Goal: Information Seeking & Learning: Learn about a topic

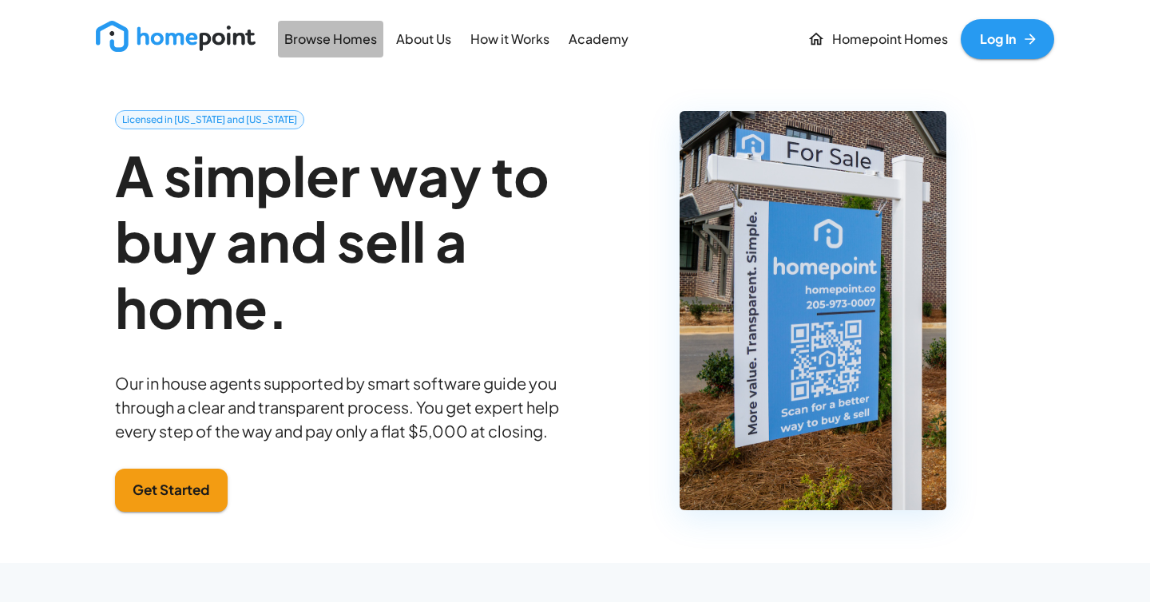
click at [356, 43] on p "Browse Homes" at bounding box center [330, 39] width 93 height 18
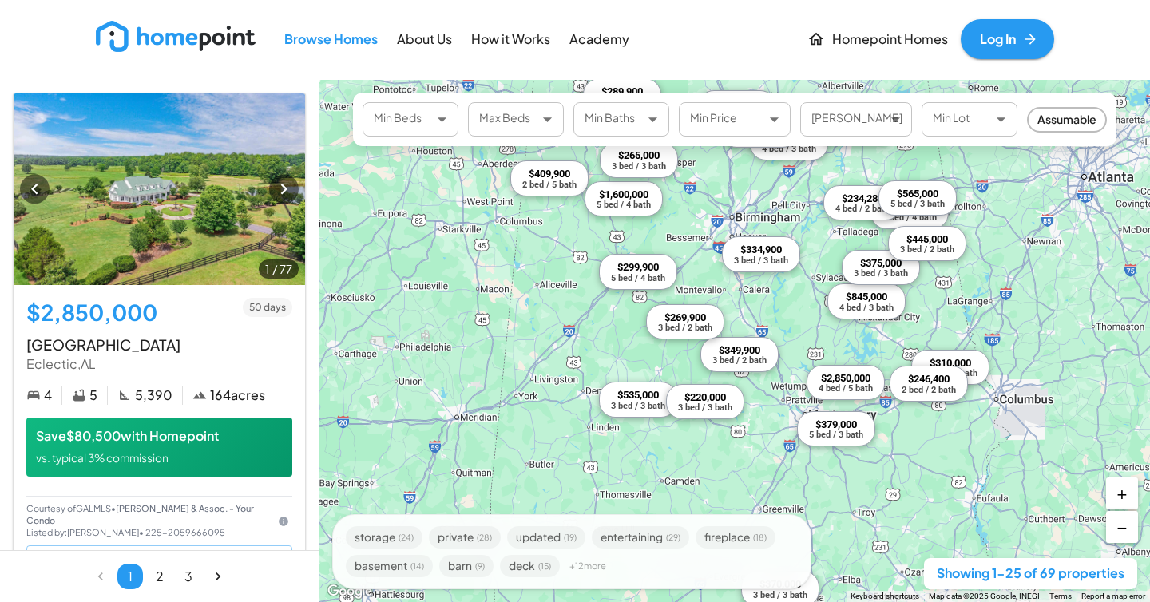
click at [847, 133] on body "Browse Homes About Us How it Works Academy Homepoint Homes Log In 1 / 77 $2,850…" at bounding box center [575, 301] width 1150 height 602
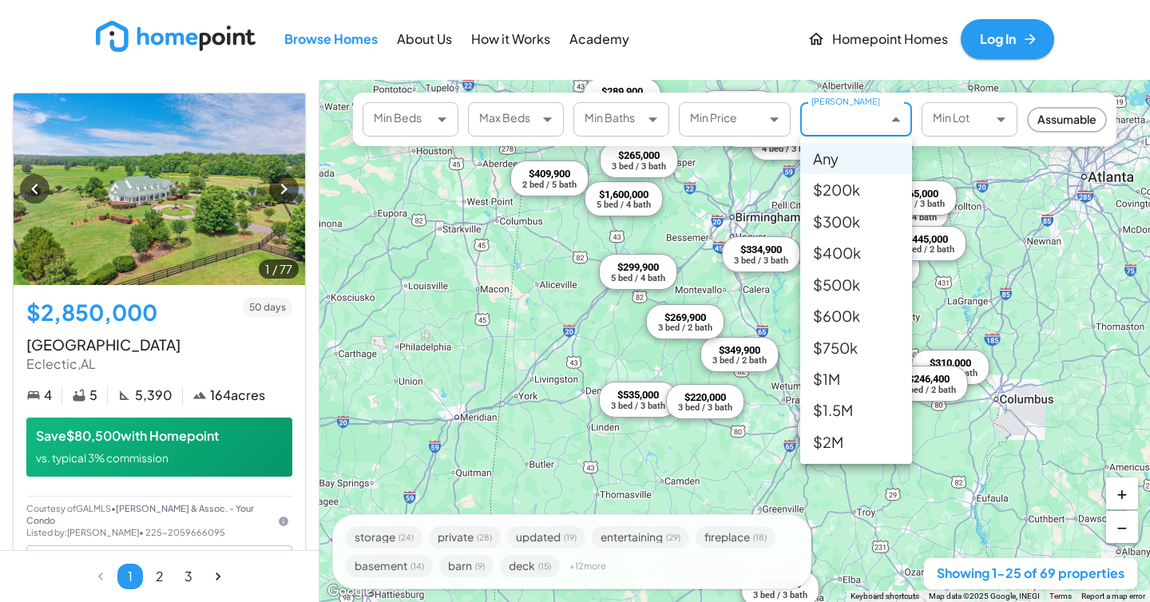
click at [867, 244] on li "$400k" at bounding box center [857, 252] width 112 height 31
type input "******"
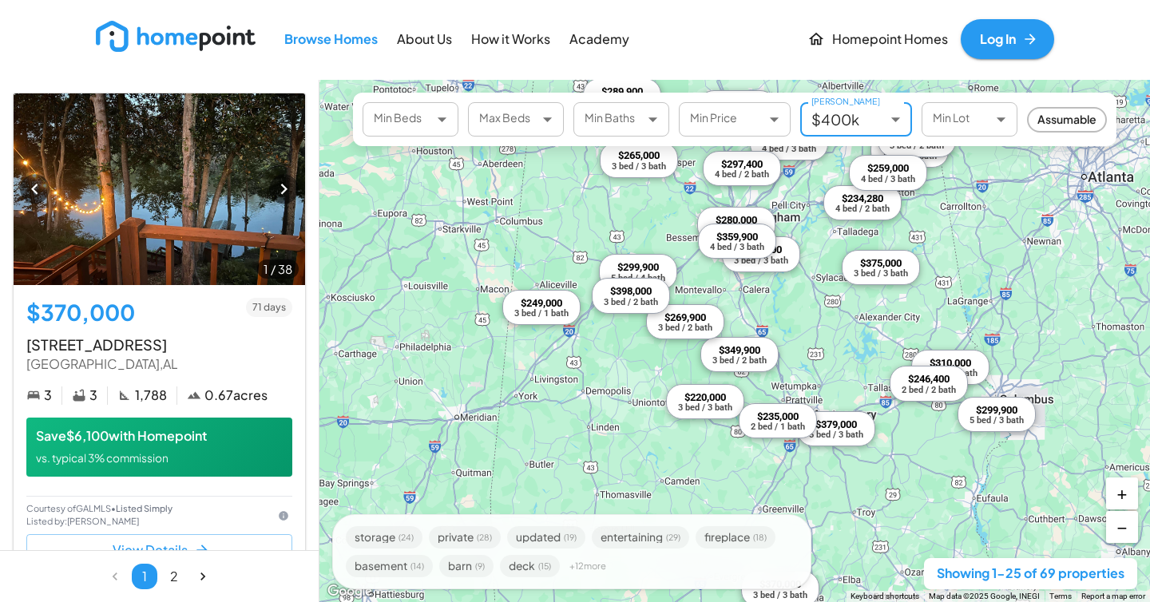
click at [433, 117] on body "Browse Homes About Us How it Works Academy Homepoint Homes Log In 1 / 38 $370,0…" at bounding box center [575, 301] width 1150 height 602
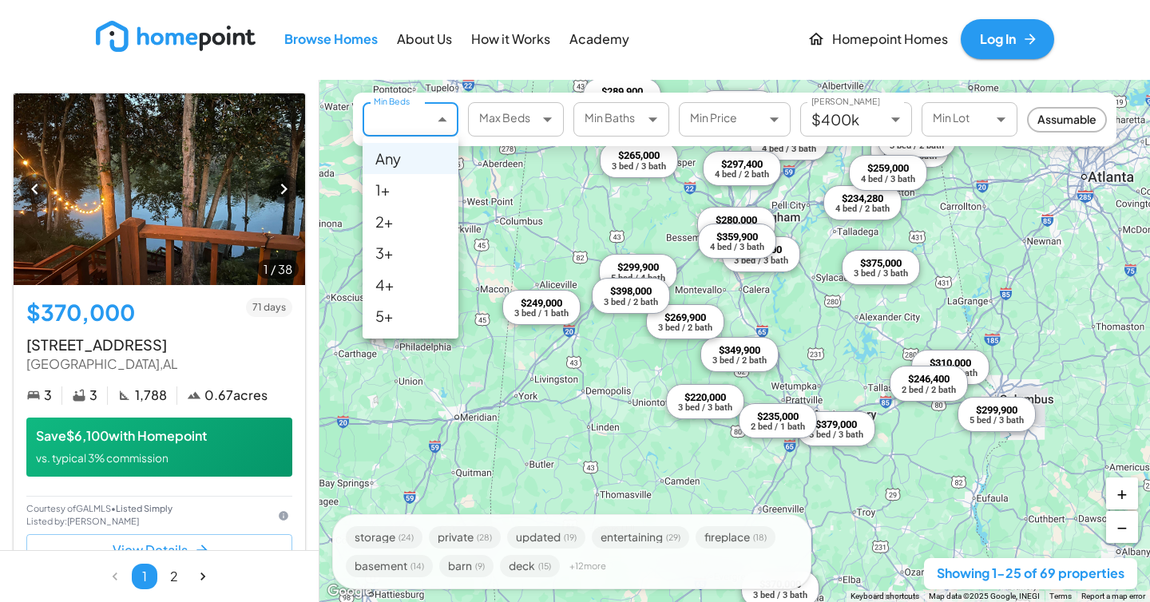
click at [406, 248] on li "3+" at bounding box center [411, 252] width 96 height 31
type input "*"
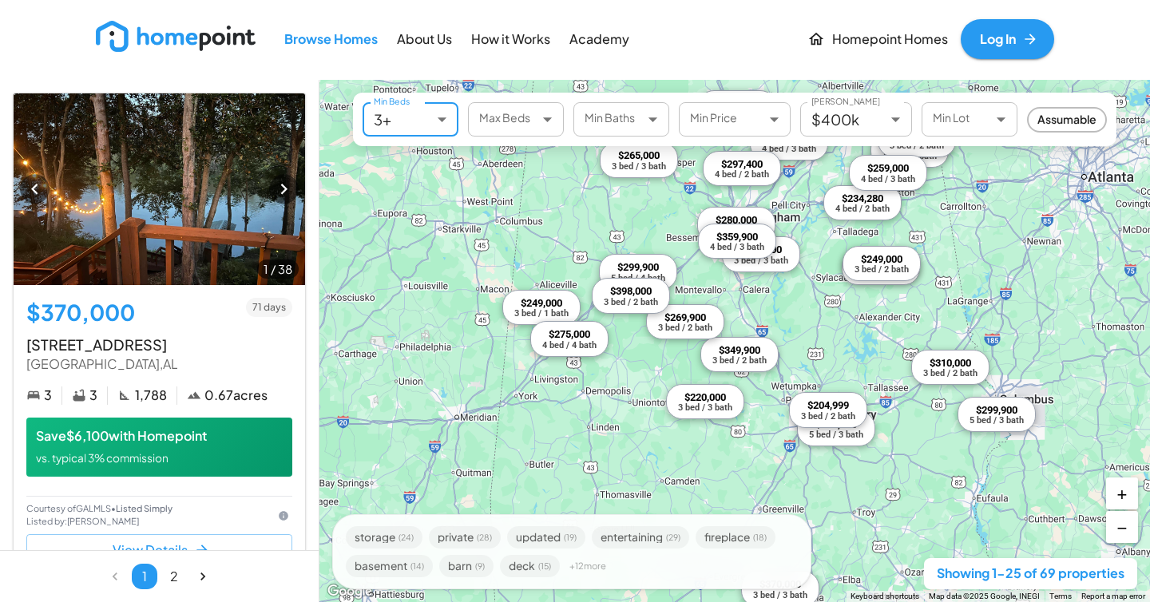
click at [443, 121] on body "Browse Homes About Us How it Works Academy Homepoint Homes Log In 1 / 38 $370,0…" at bounding box center [575, 301] width 1150 height 602
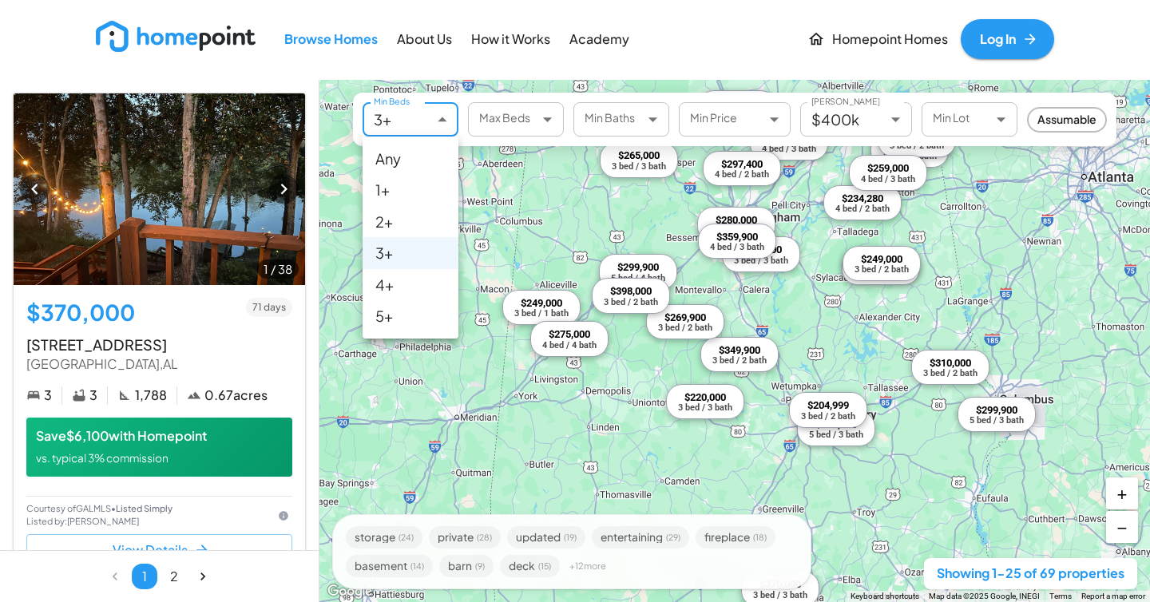
click at [548, 123] on div at bounding box center [575, 301] width 1150 height 602
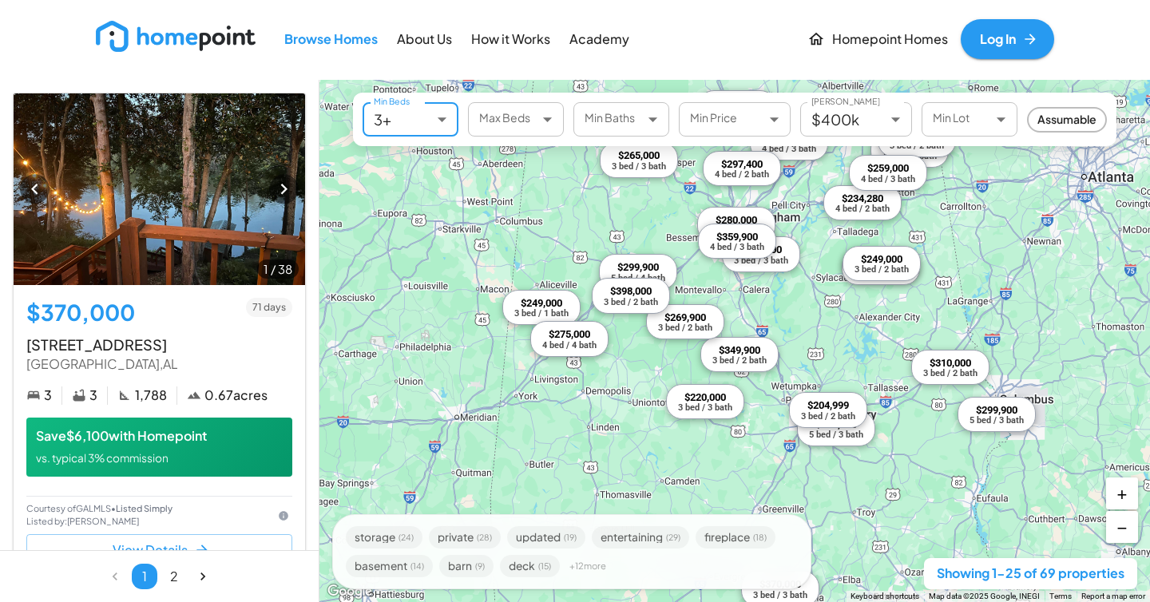
click at [538, 117] on body "Browse Homes About Us How it Works Academy Homepoint Homes Log In 1 / 38 $370,0…" at bounding box center [575, 301] width 1150 height 602
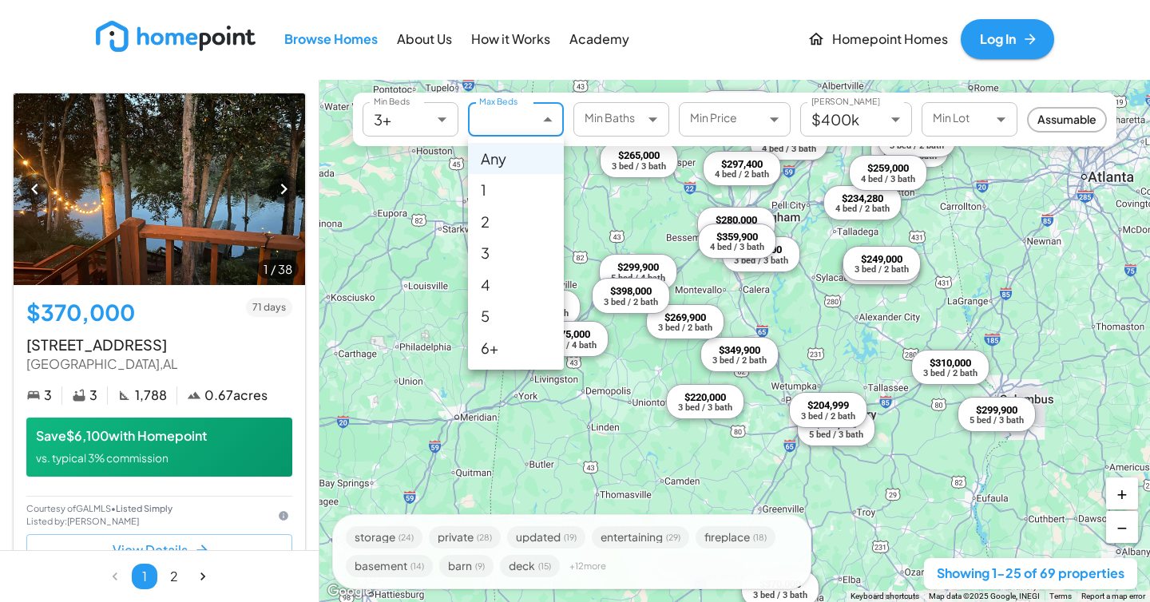
click at [542, 120] on div at bounding box center [575, 301] width 1150 height 602
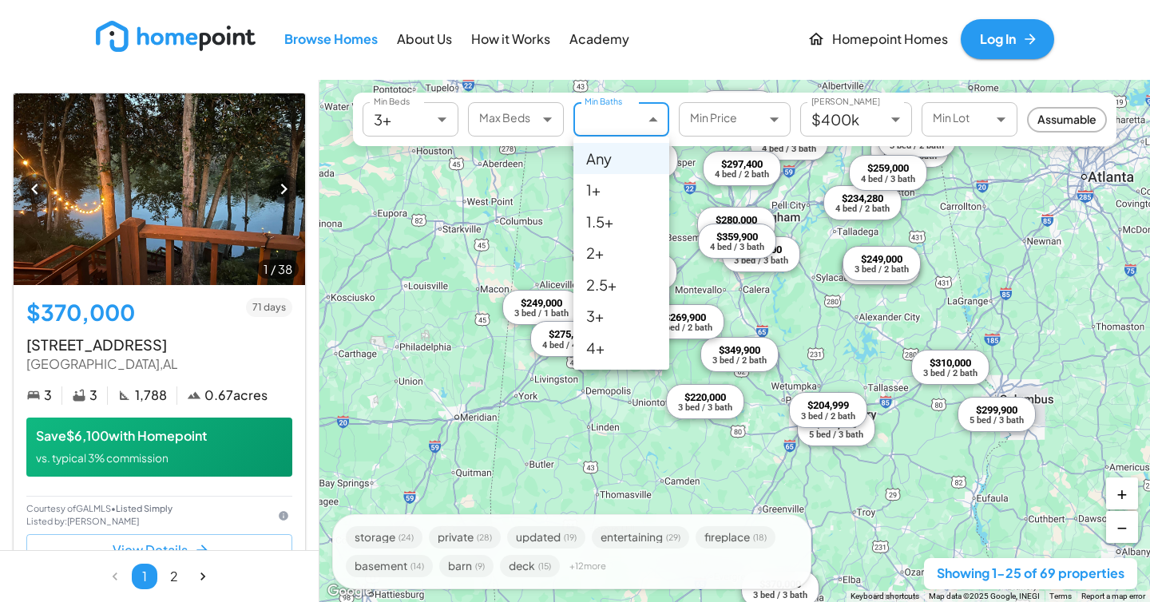
click at [665, 129] on body "Browse Homes About Us How it Works Academy Homepoint Homes Log In 1 / 38 $370,0…" at bounding box center [575, 301] width 1150 height 602
click at [628, 217] on li "1.5+" at bounding box center [622, 221] width 96 height 31
type input "***"
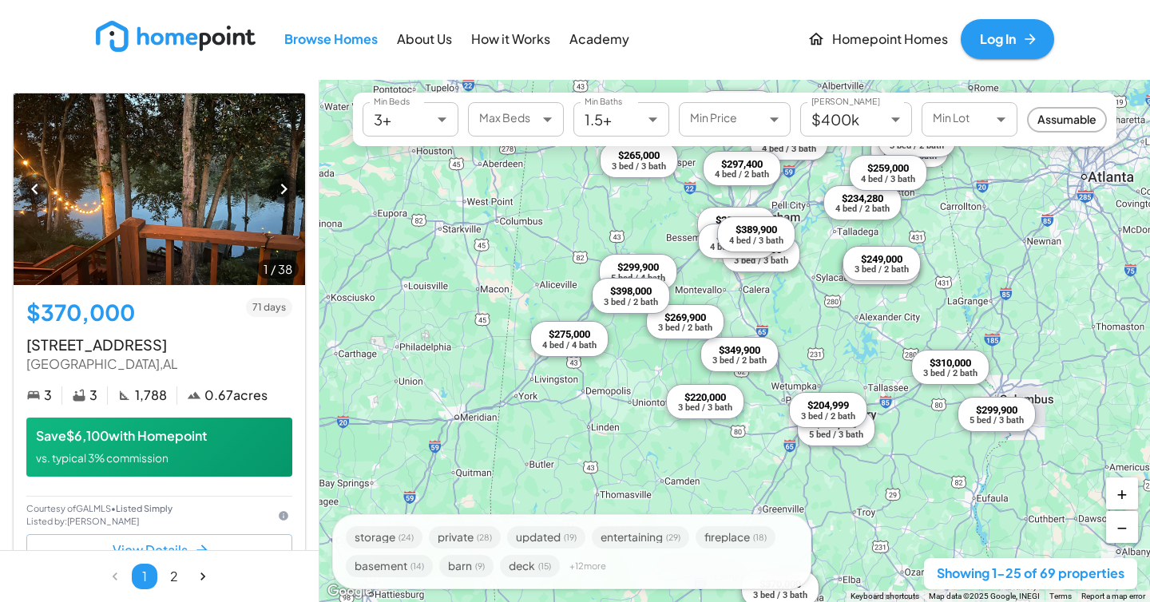
click at [835, 335] on div "$370,000 3 bed / 3 bath $329,000 4 bed / 3 bath $310,000 3 bed / 2 bath $234,28…" at bounding box center [735, 341] width 831 height 523
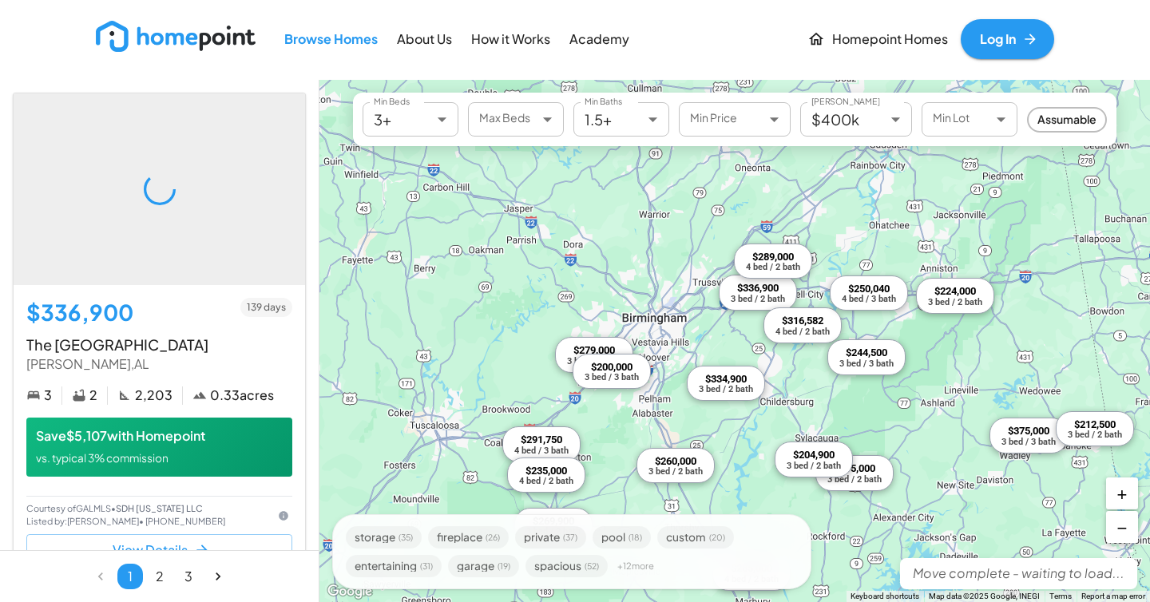
drag, startPoint x: 698, startPoint y: 304, endPoint x: 885, endPoint y: 479, distance: 256.1
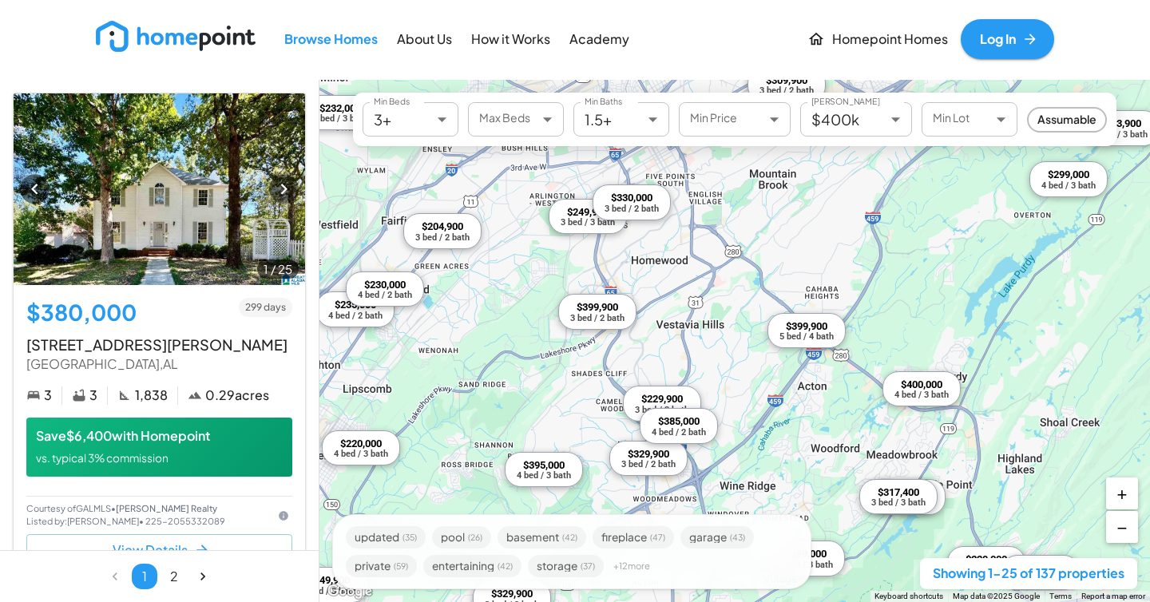
click at [584, 224] on div "3 bed / 3 bath" at bounding box center [588, 222] width 54 height 9
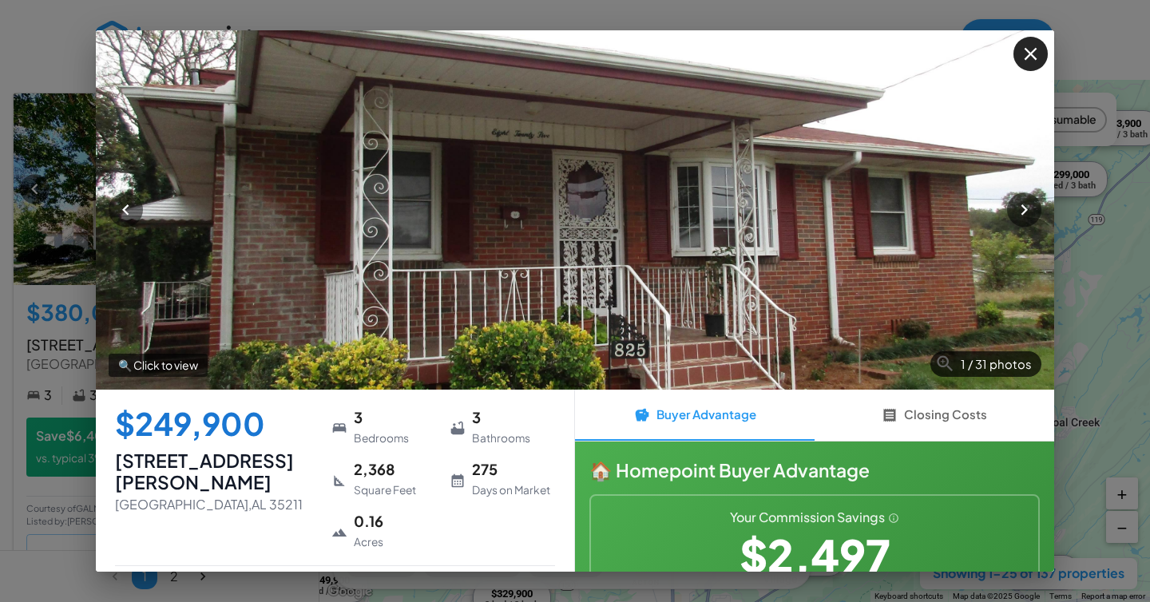
click at [1044, 54] on button "button" at bounding box center [1031, 54] width 34 height 34
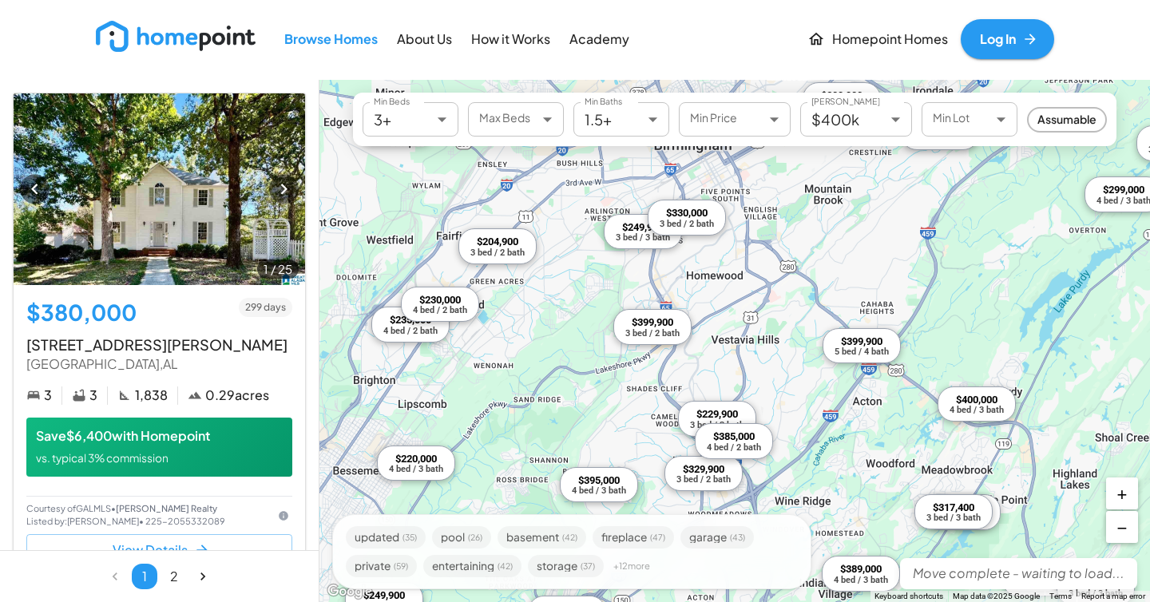
drag, startPoint x: 485, startPoint y: 334, endPoint x: 534, endPoint y: 339, distance: 49.0
click at [527, 336] on div "$380,000 3 bed / 3 bath $220,000 4 bed / 3 bath $317,400 3 bed / 3 bath $232,00…" at bounding box center [735, 341] width 831 height 523
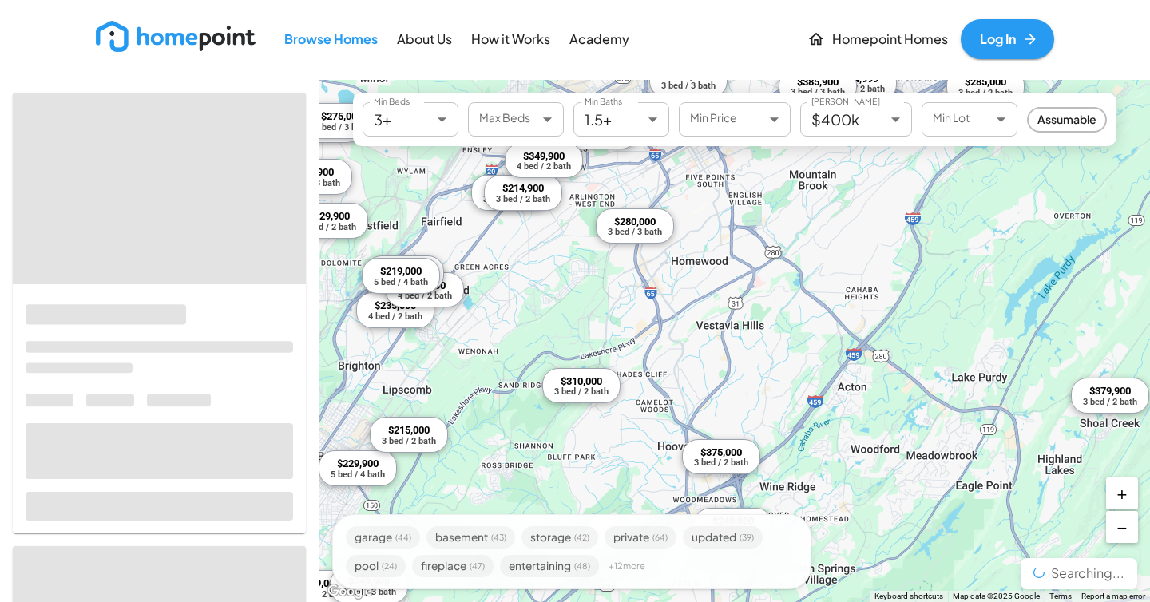
click at [592, 387] on div "$229,900 5 bed / 4 bath $375,000 3 bed / 2 bath $274,999 3 bed / 2 bath $249,00…" at bounding box center [735, 341] width 831 height 523
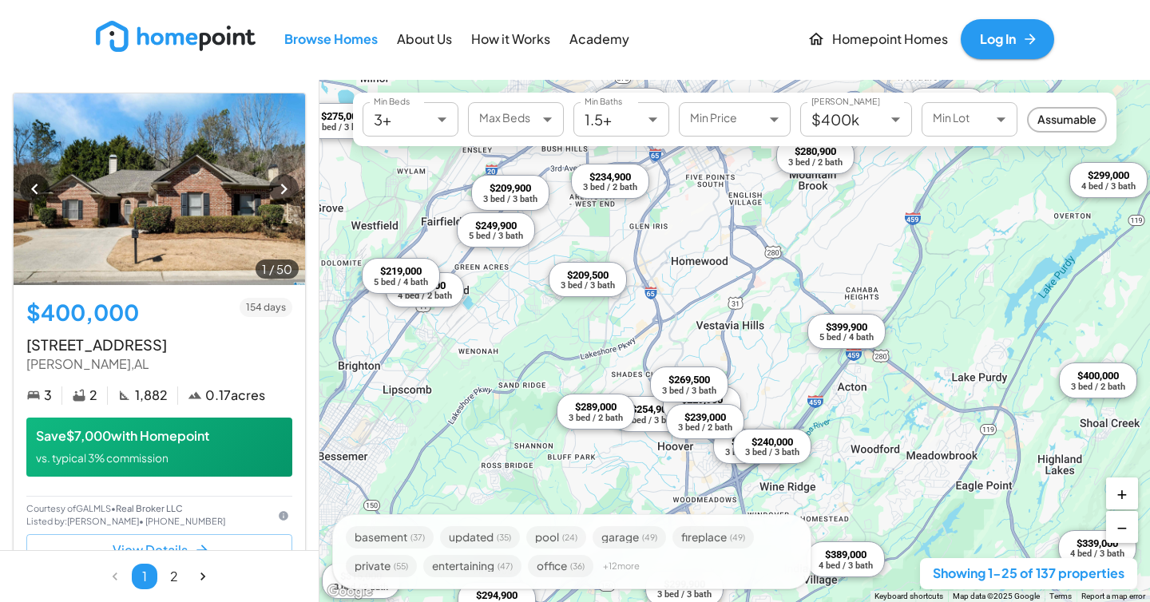
click at [1123, 493] on button "+" at bounding box center [1123, 494] width 32 height 32
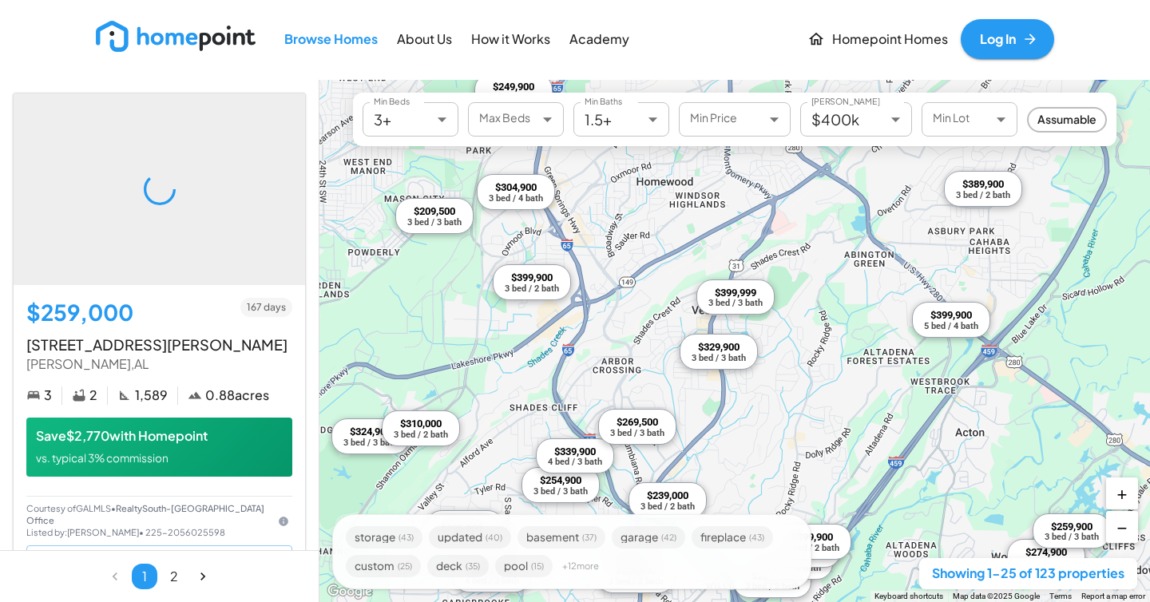
click at [425, 435] on div "3 bed / 2 bath" at bounding box center [421, 435] width 54 height 9
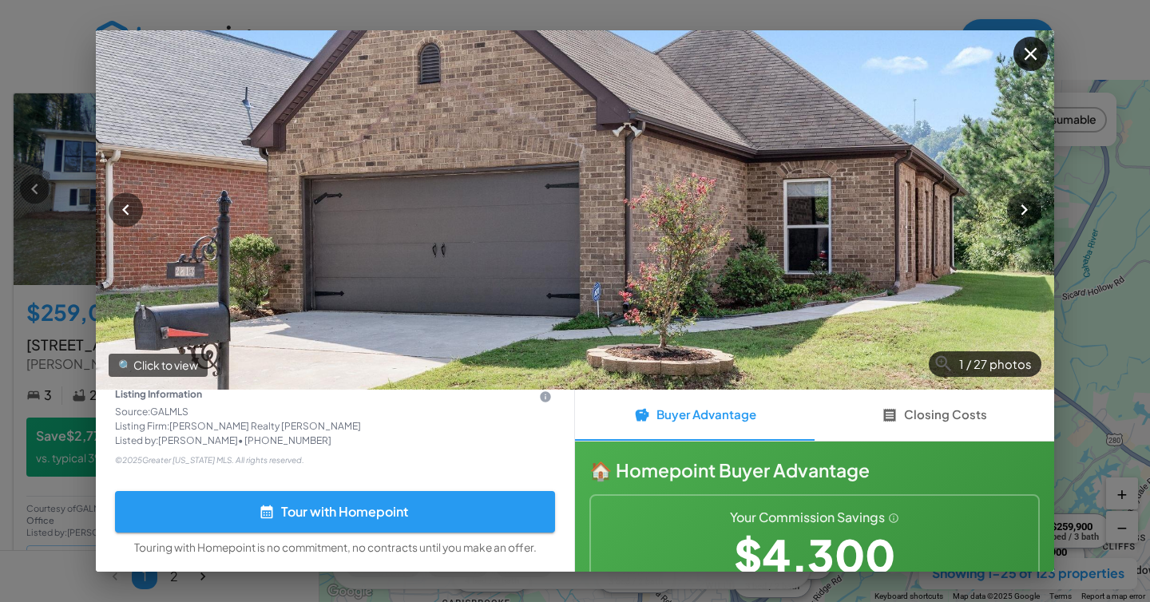
scroll to position [433, 0]
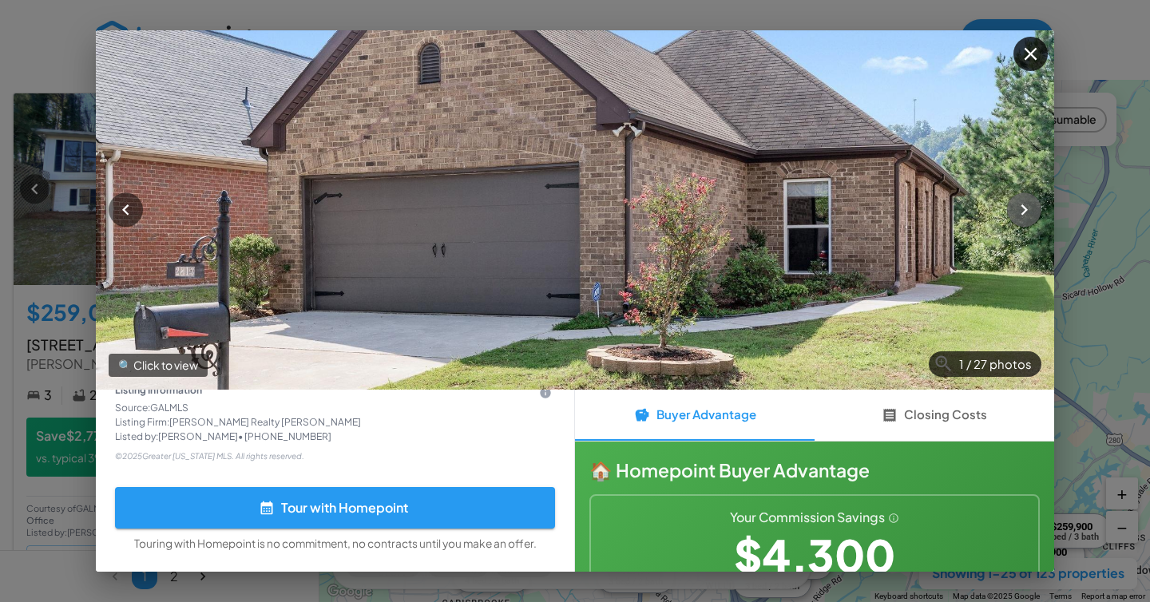
click at [1021, 226] on button "button" at bounding box center [1024, 210] width 34 height 34
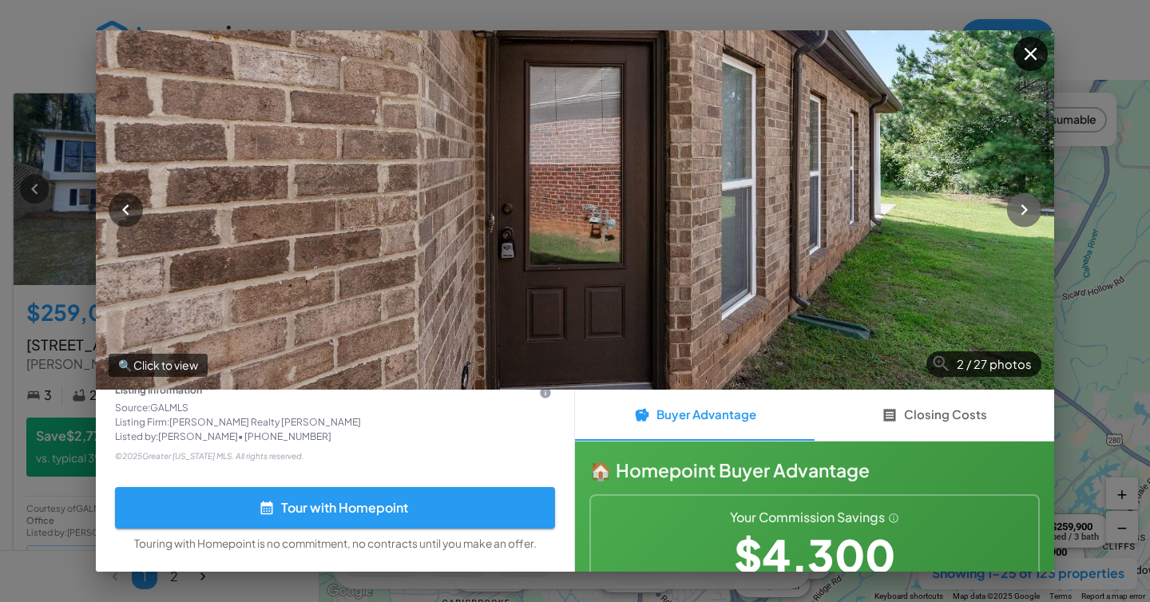
click at [1021, 226] on button "button" at bounding box center [1024, 210] width 34 height 34
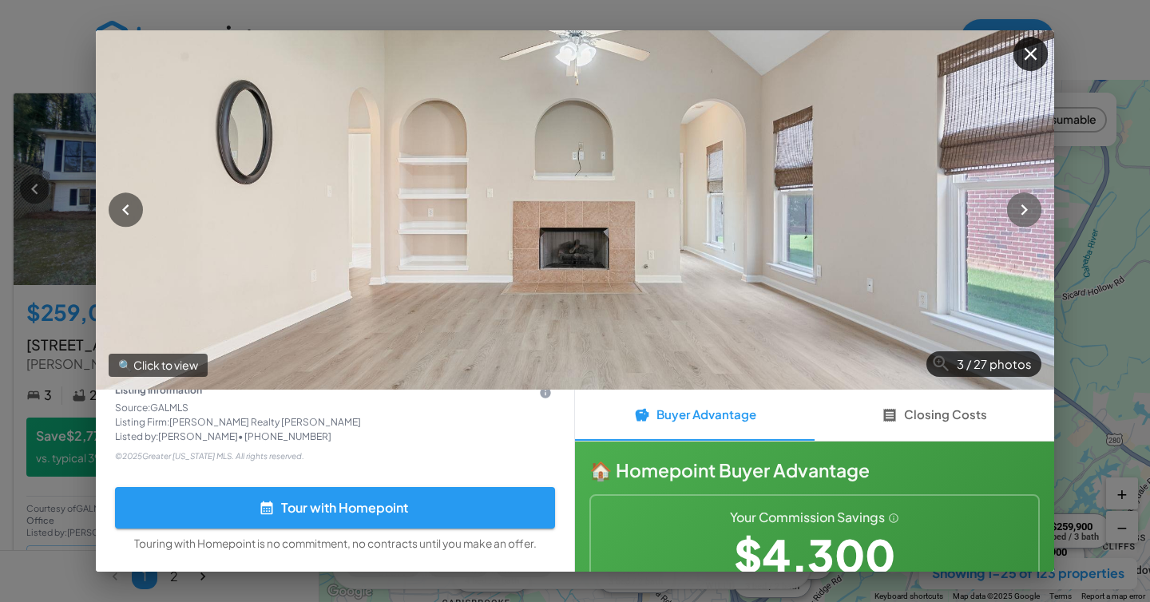
click at [1021, 225] on button "button" at bounding box center [1024, 210] width 34 height 34
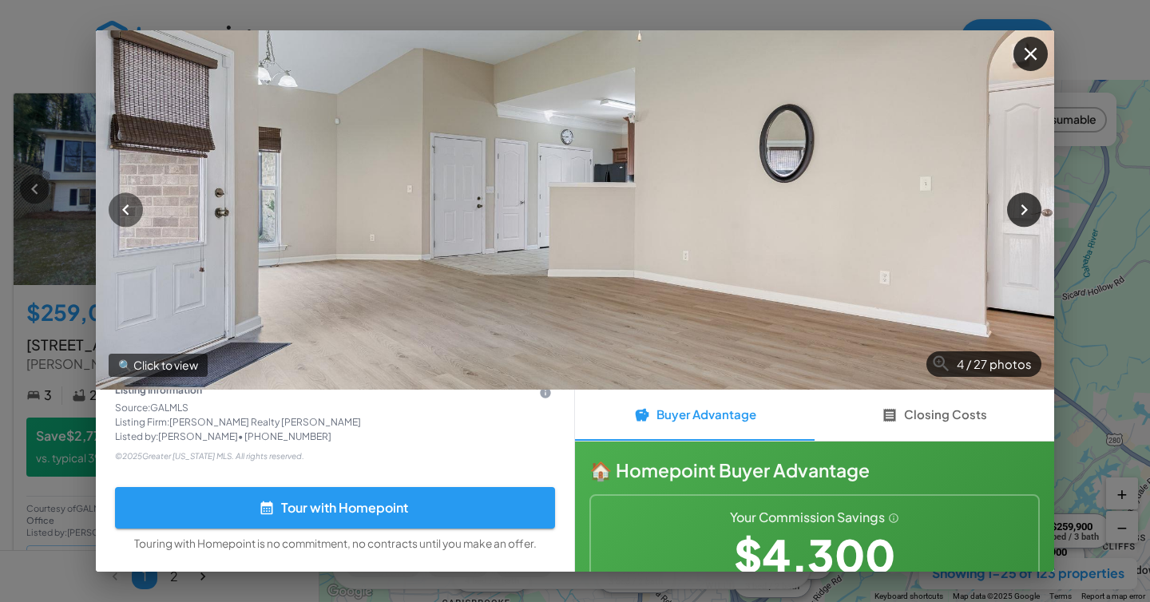
click at [1021, 226] on button "button" at bounding box center [1024, 210] width 34 height 34
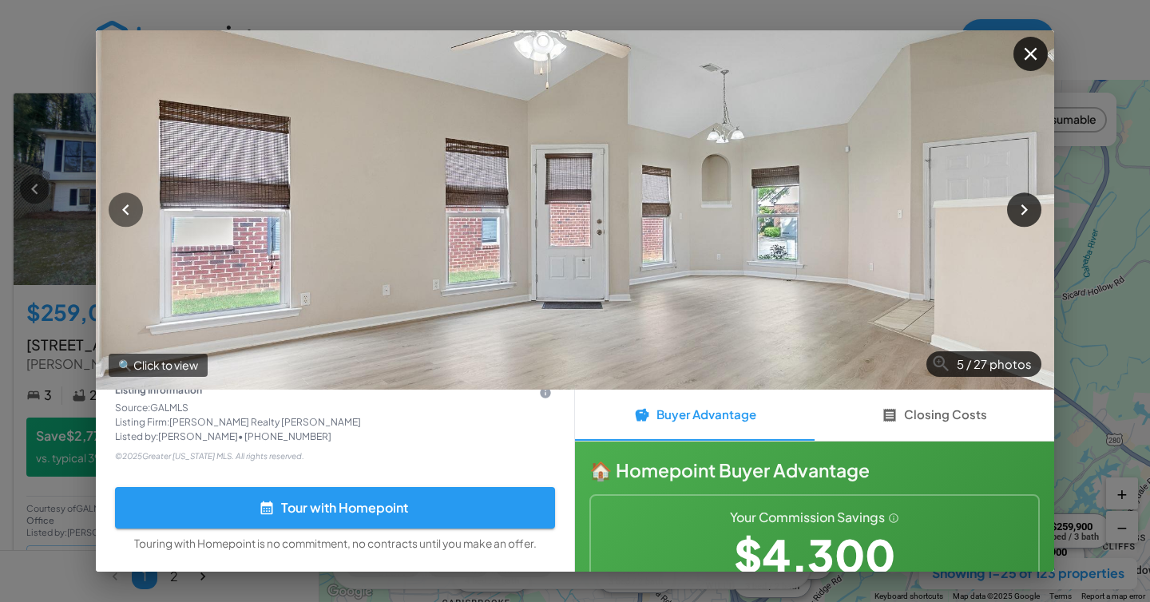
click at [1021, 226] on button "button" at bounding box center [1024, 210] width 34 height 34
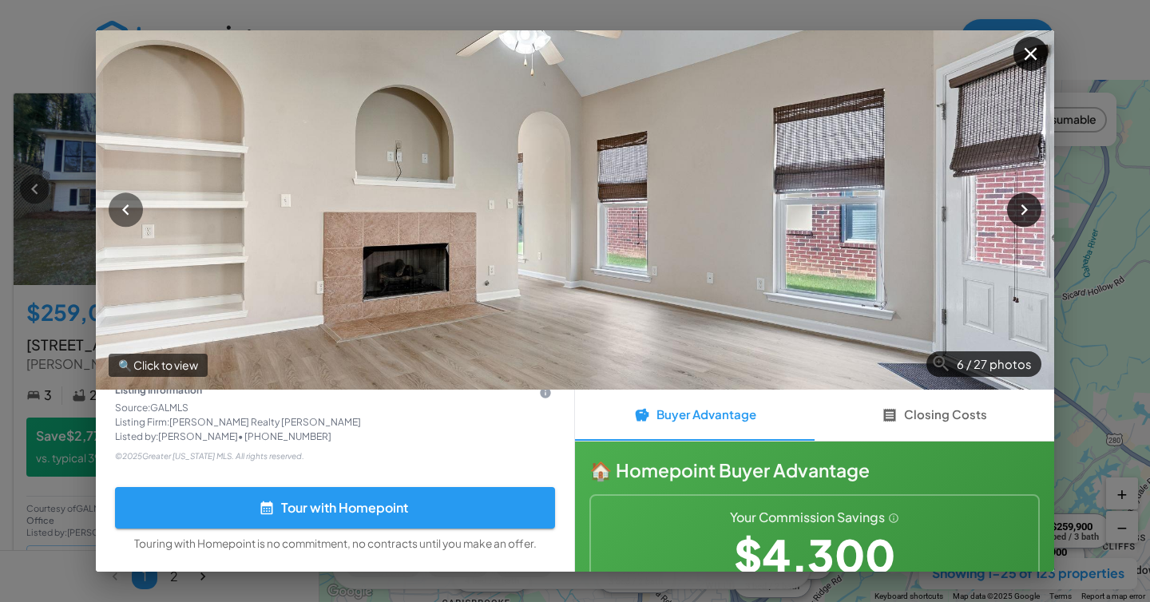
click at [1021, 226] on button "button" at bounding box center [1024, 210] width 34 height 34
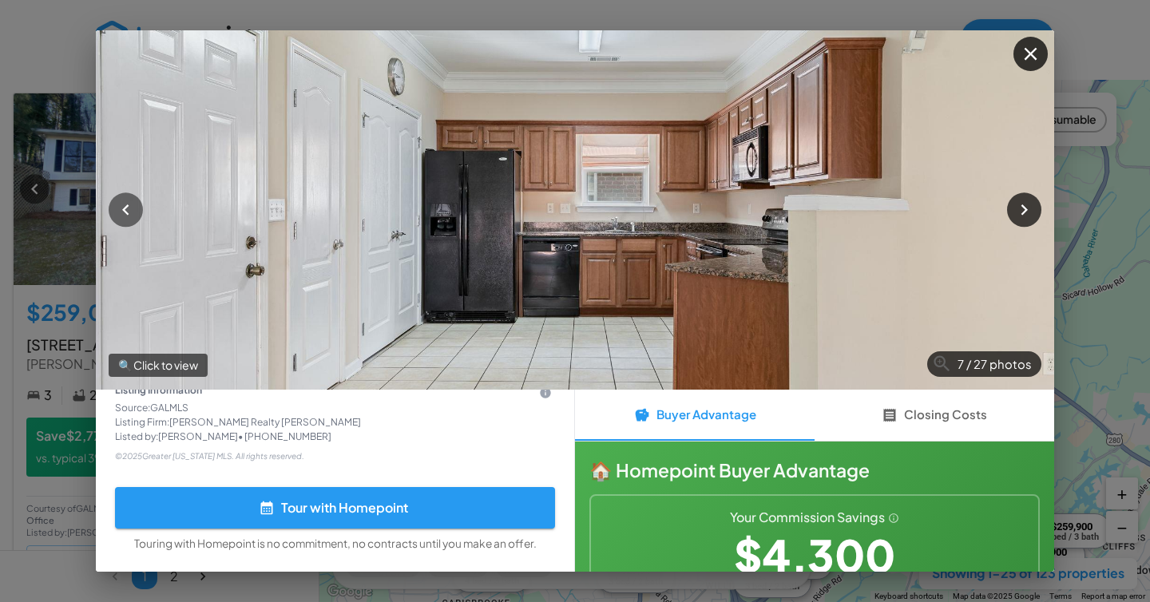
click at [1021, 226] on button "button" at bounding box center [1024, 210] width 34 height 34
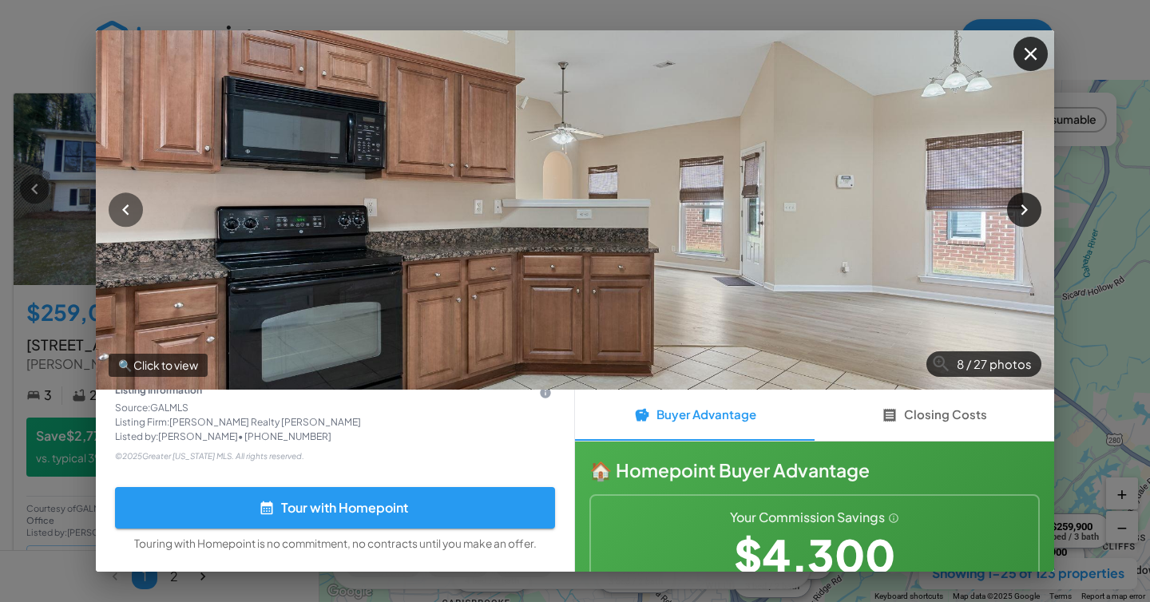
click at [1021, 226] on button "button" at bounding box center [1024, 210] width 34 height 34
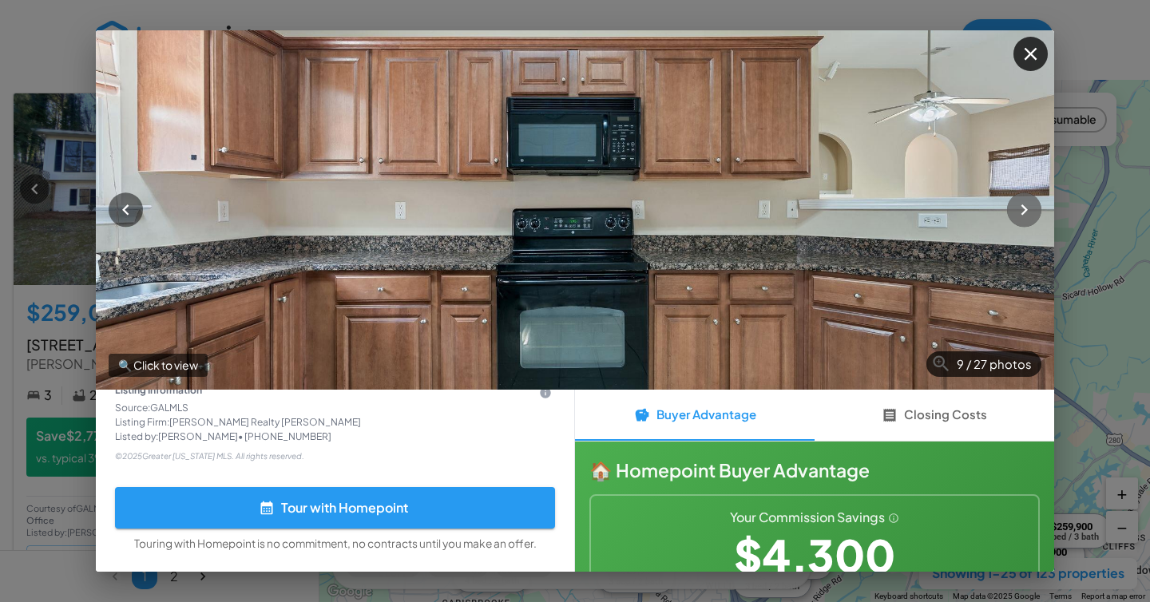
click at [1021, 226] on button "button" at bounding box center [1024, 210] width 34 height 34
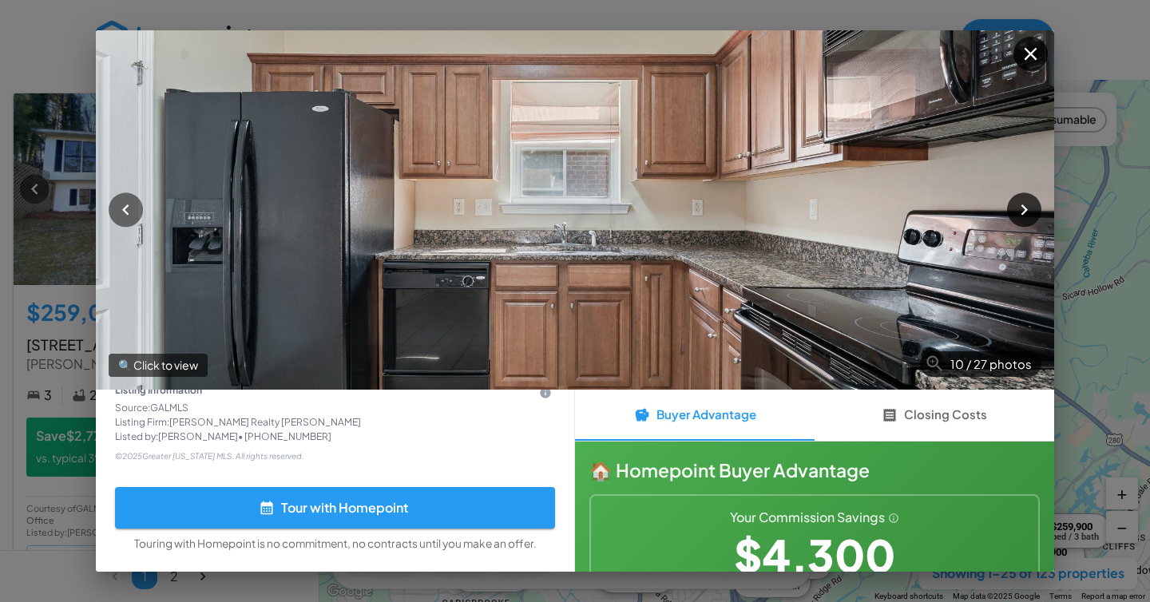
click at [1021, 225] on button "button" at bounding box center [1024, 210] width 34 height 34
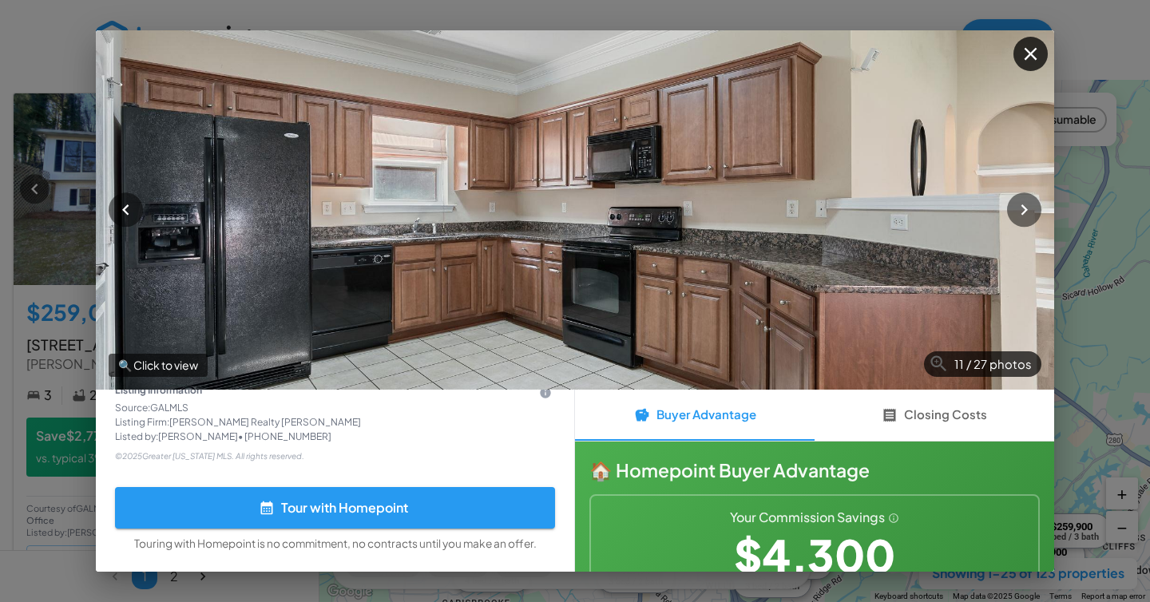
click at [945, 413] on button "Closing Costs" at bounding box center [935, 415] width 240 height 51
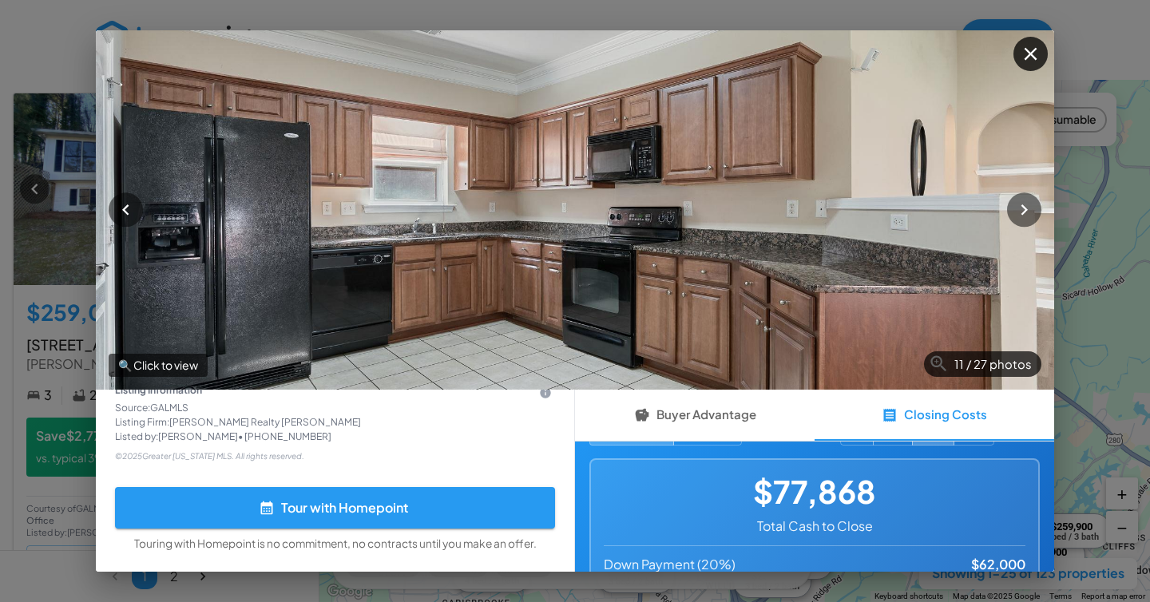
scroll to position [0, 0]
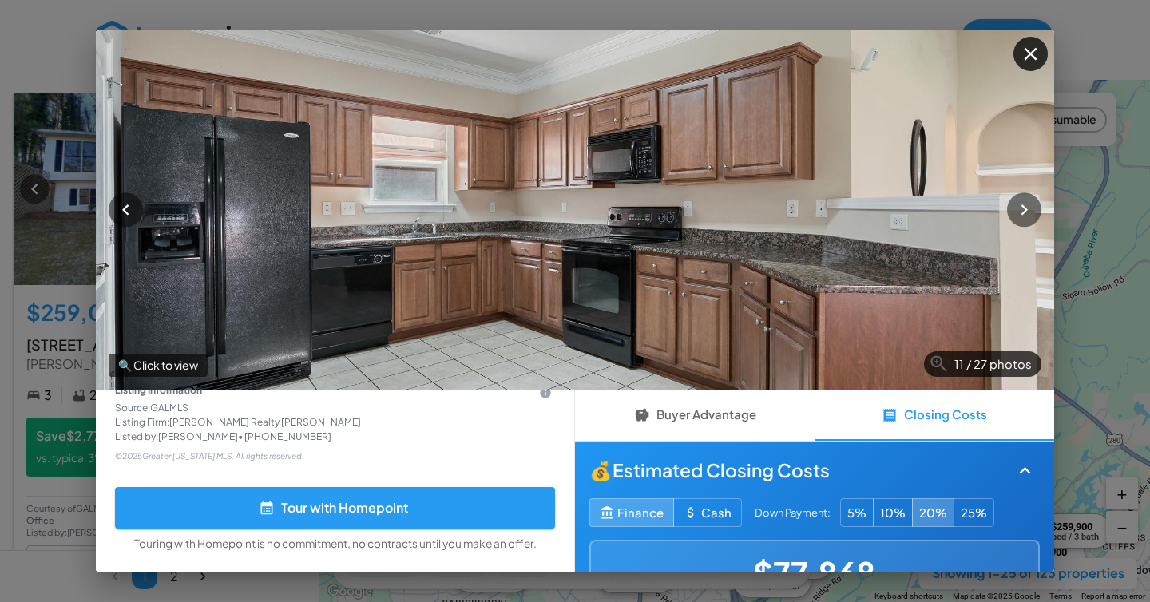
click at [854, 515] on button "5%" at bounding box center [857, 513] width 34 height 29
click at [721, 519] on button "Cash" at bounding box center [708, 513] width 69 height 29
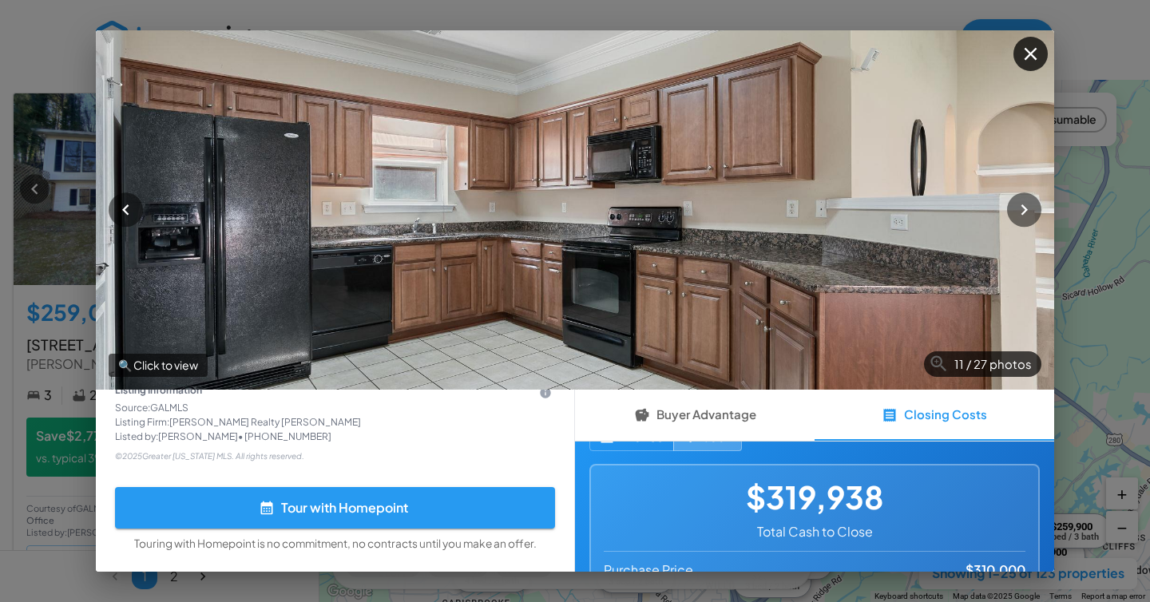
scroll to position [30, 0]
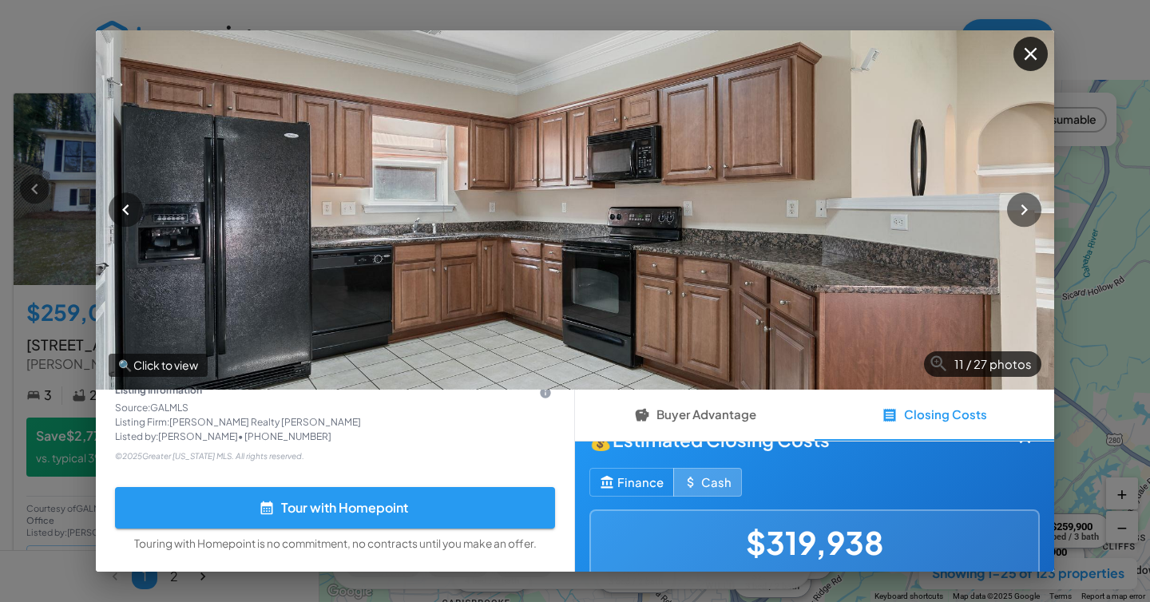
click at [620, 480] on button "Finance" at bounding box center [632, 482] width 85 height 29
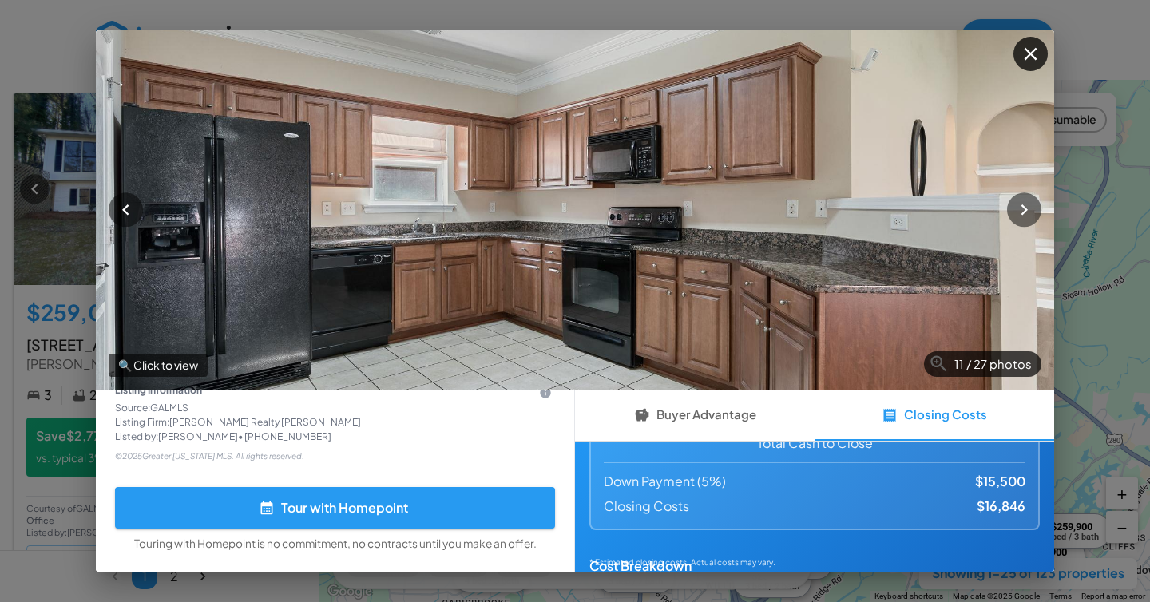
scroll to position [185, 0]
